Goal: Find specific page/section: Find specific page/section

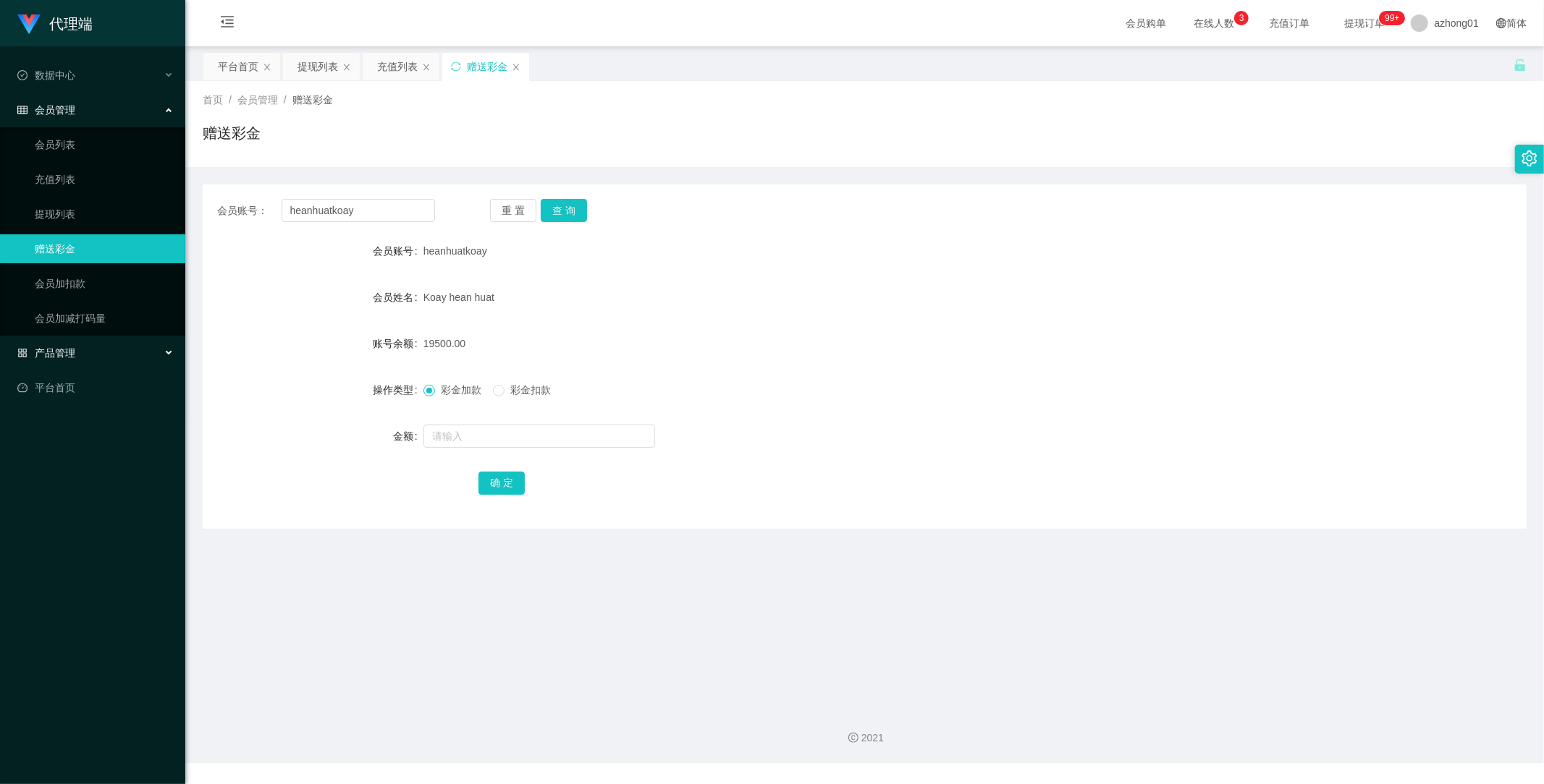
click at [76, 348] on div "产品管理" at bounding box center [92, 353] width 186 height 29
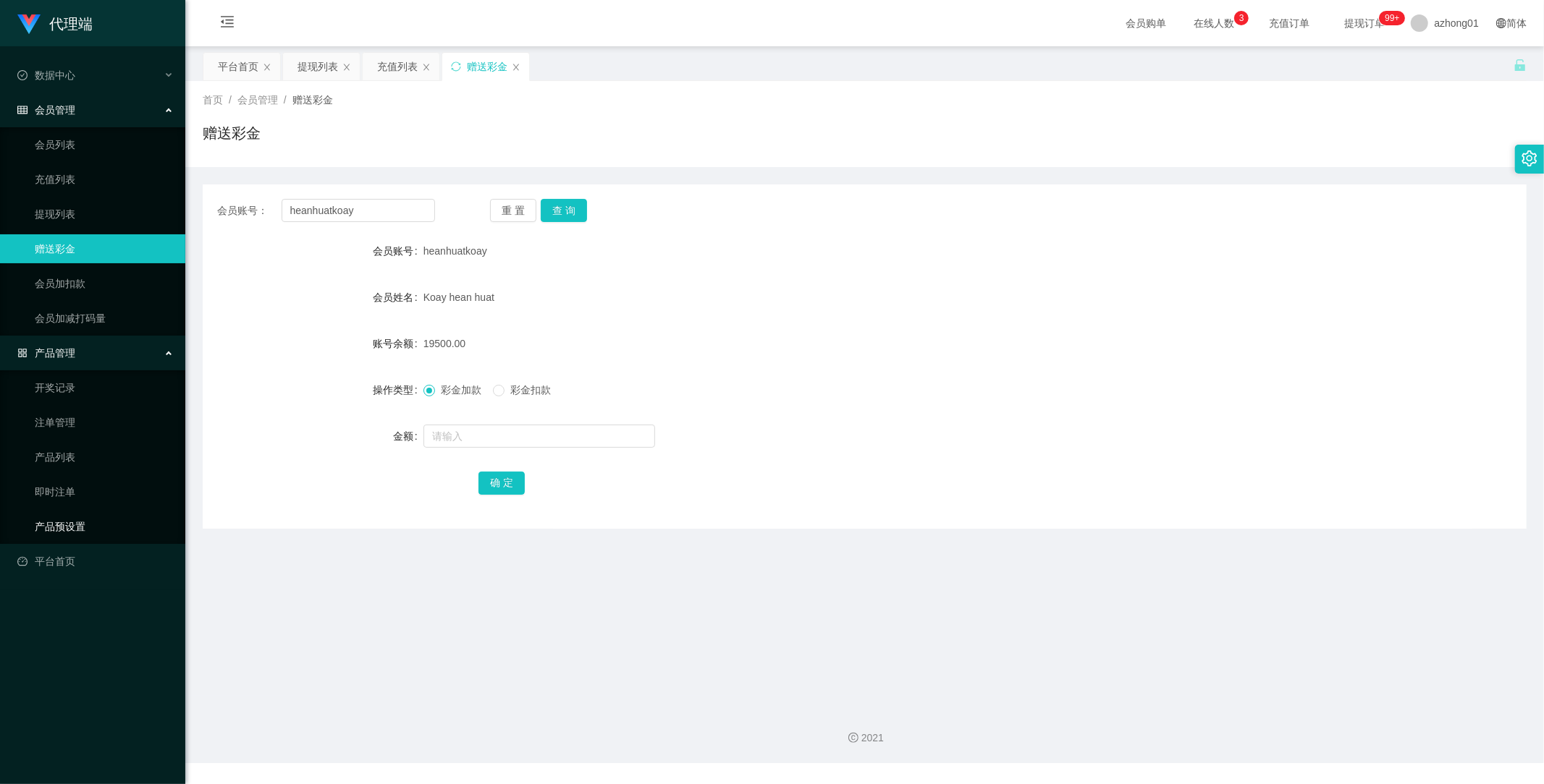
click at [84, 520] on link "产品预设置" at bounding box center [104, 527] width 139 height 29
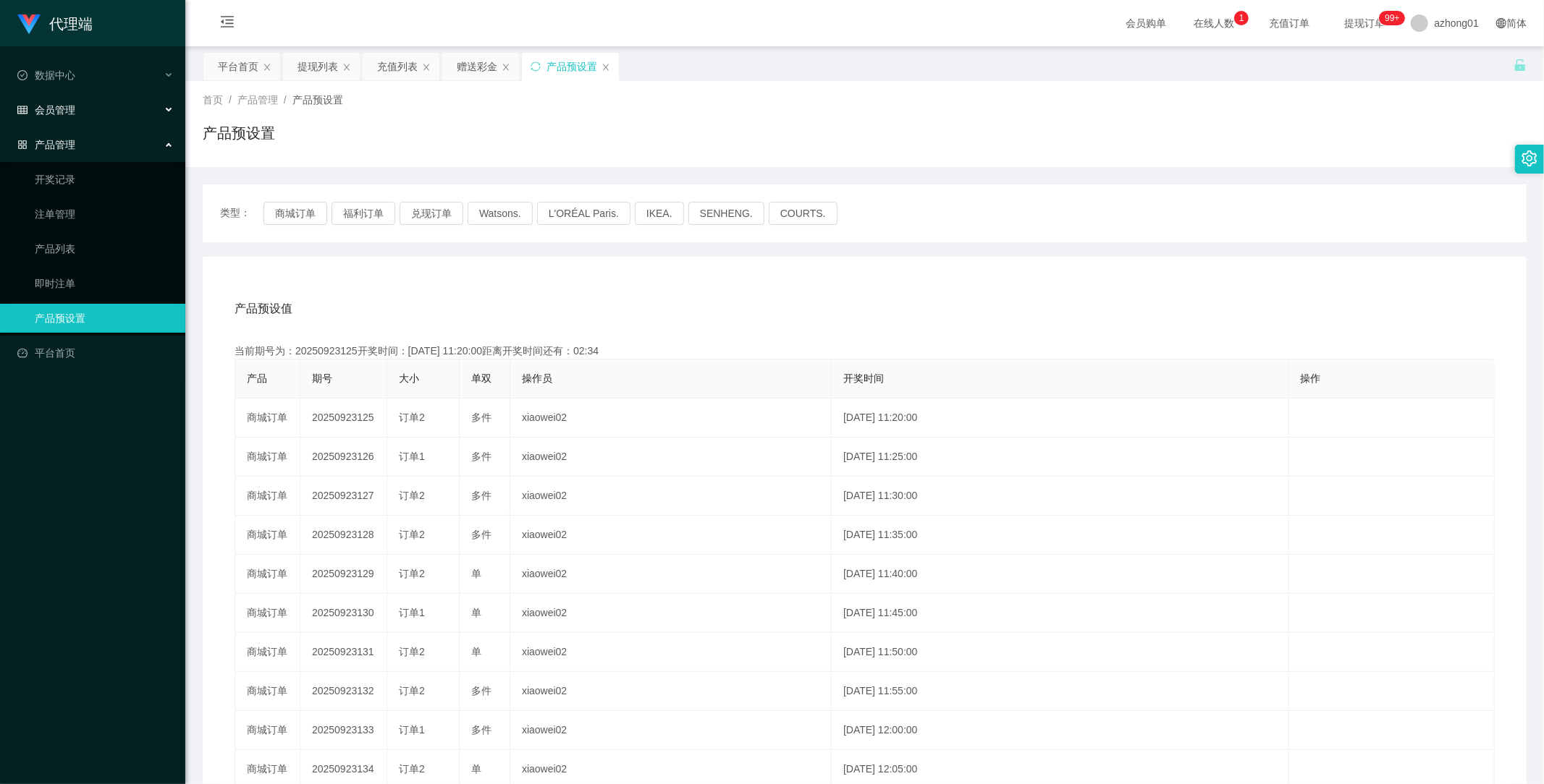
click at [59, 109] on span "会员管理" at bounding box center [47, 110] width 58 height 11
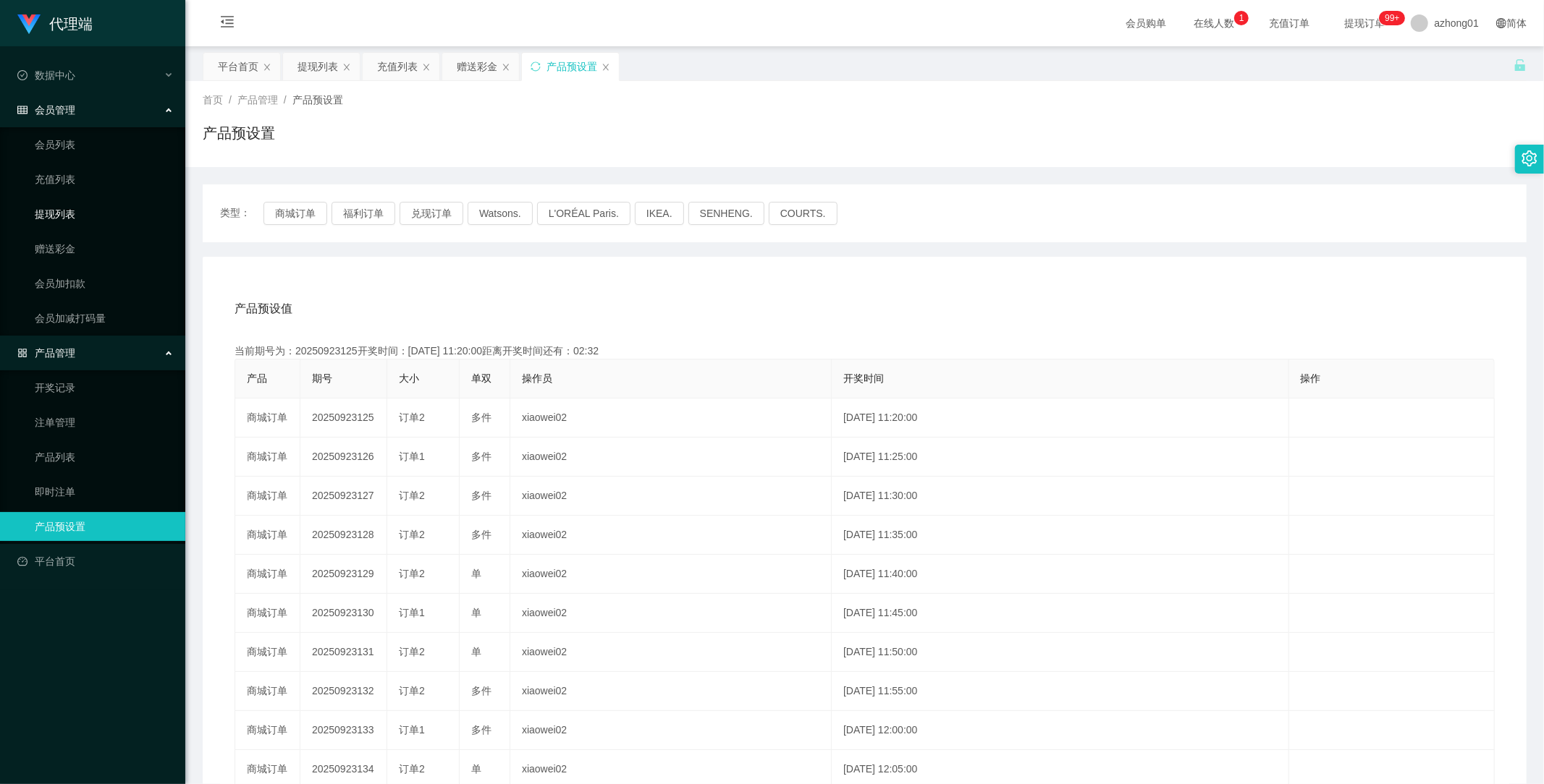
click at [61, 211] on link "提现列表" at bounding box center [104, 214] width 139 height 29
